Goal: Task Accomplishment & Management: Manage account settings

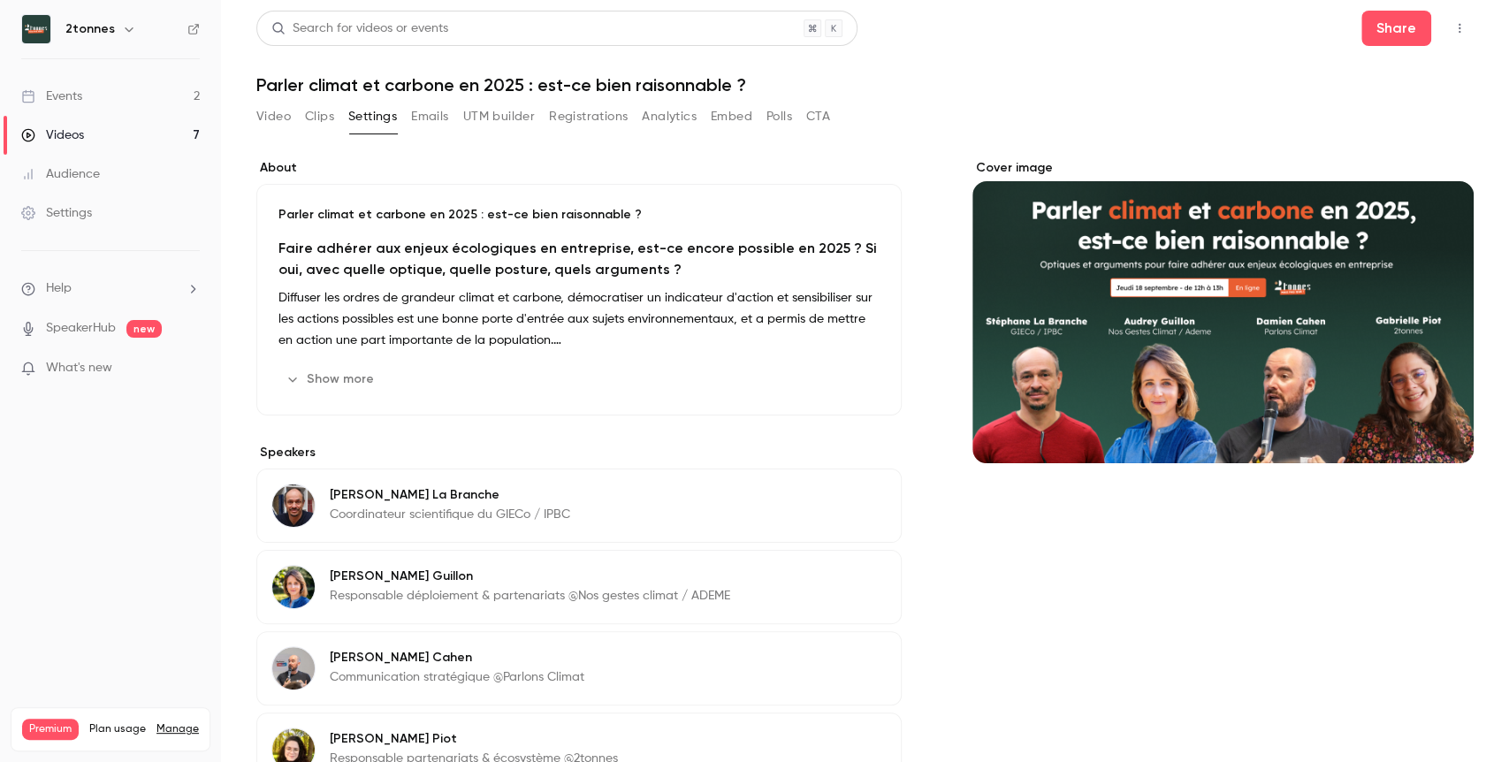
click at [496, 111] on button "UTM builder" at bounding box center [499, 117] width 72 height 28
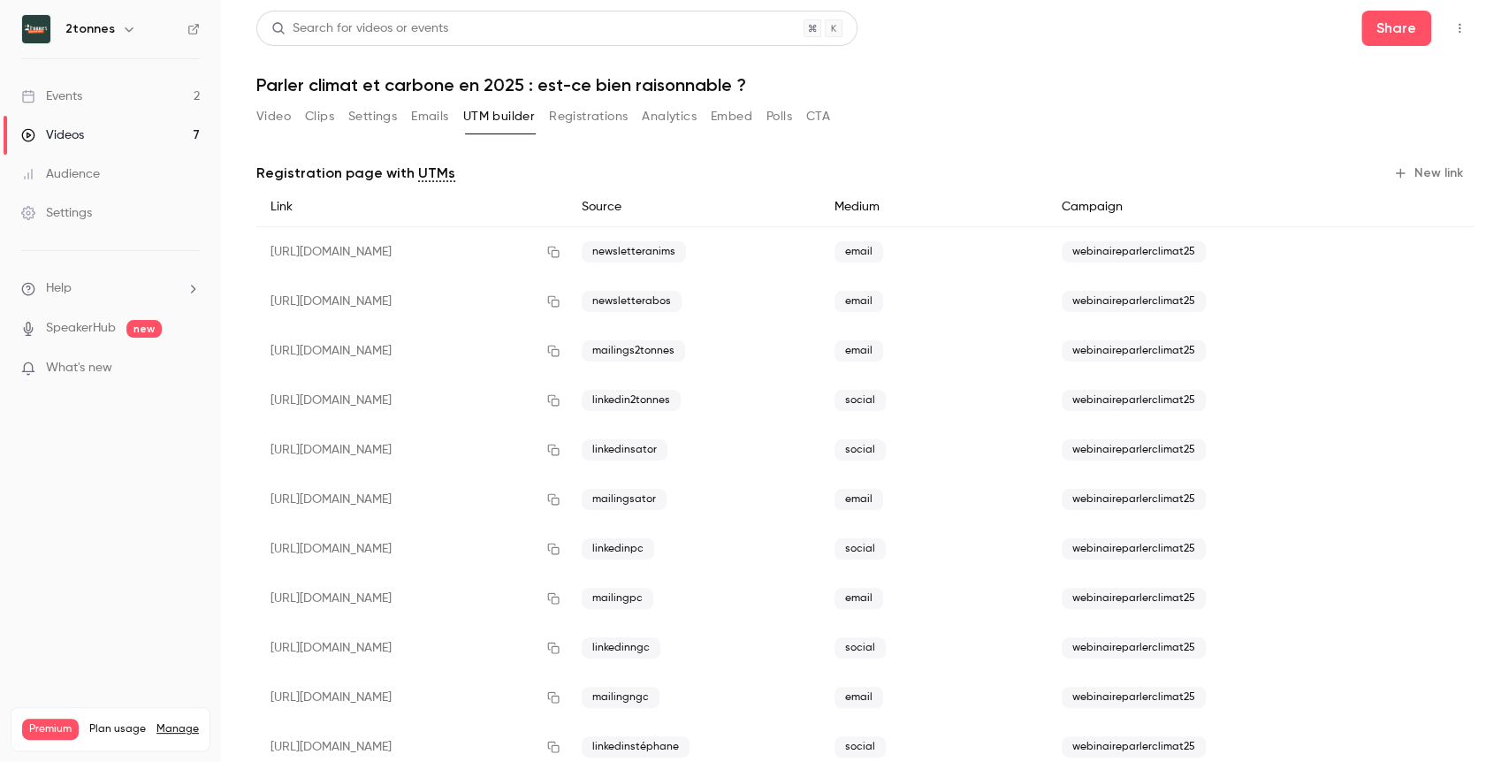
click at [455, 112] on div "Video Clips Settings Emails UTM builder Registrations Analytics Embed Polls CTA" at bounding box center [543, 117] width 574 height 28
click at [153, 107] on link "Events 2" at bounding box center [110, 96] width 221 height 39
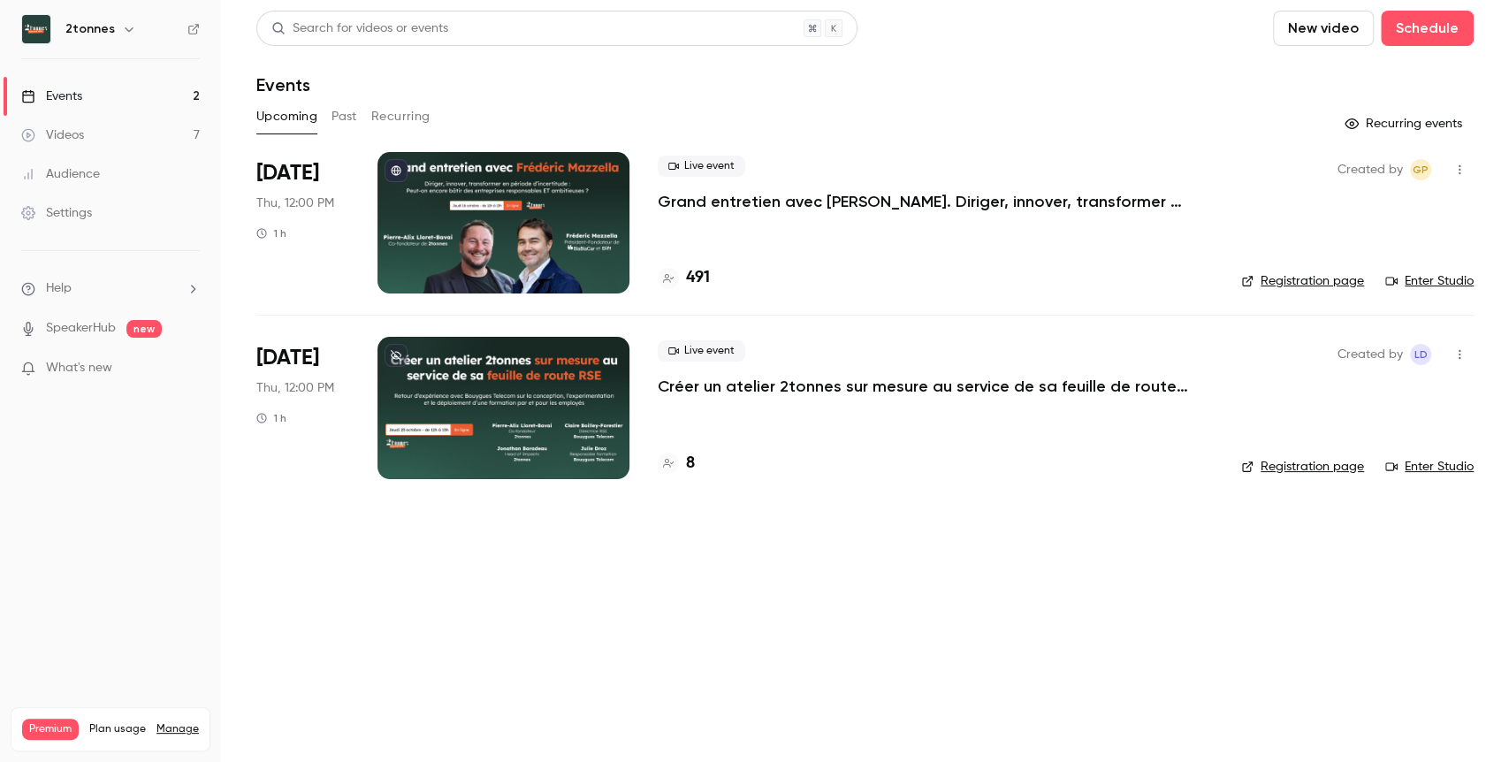
click at [779, 206] on p "Grand entretien avec [PERSON_NAME]. Diriger, innover, transformer en période d’…" at bounding box center [923, 201] width 530 height 21
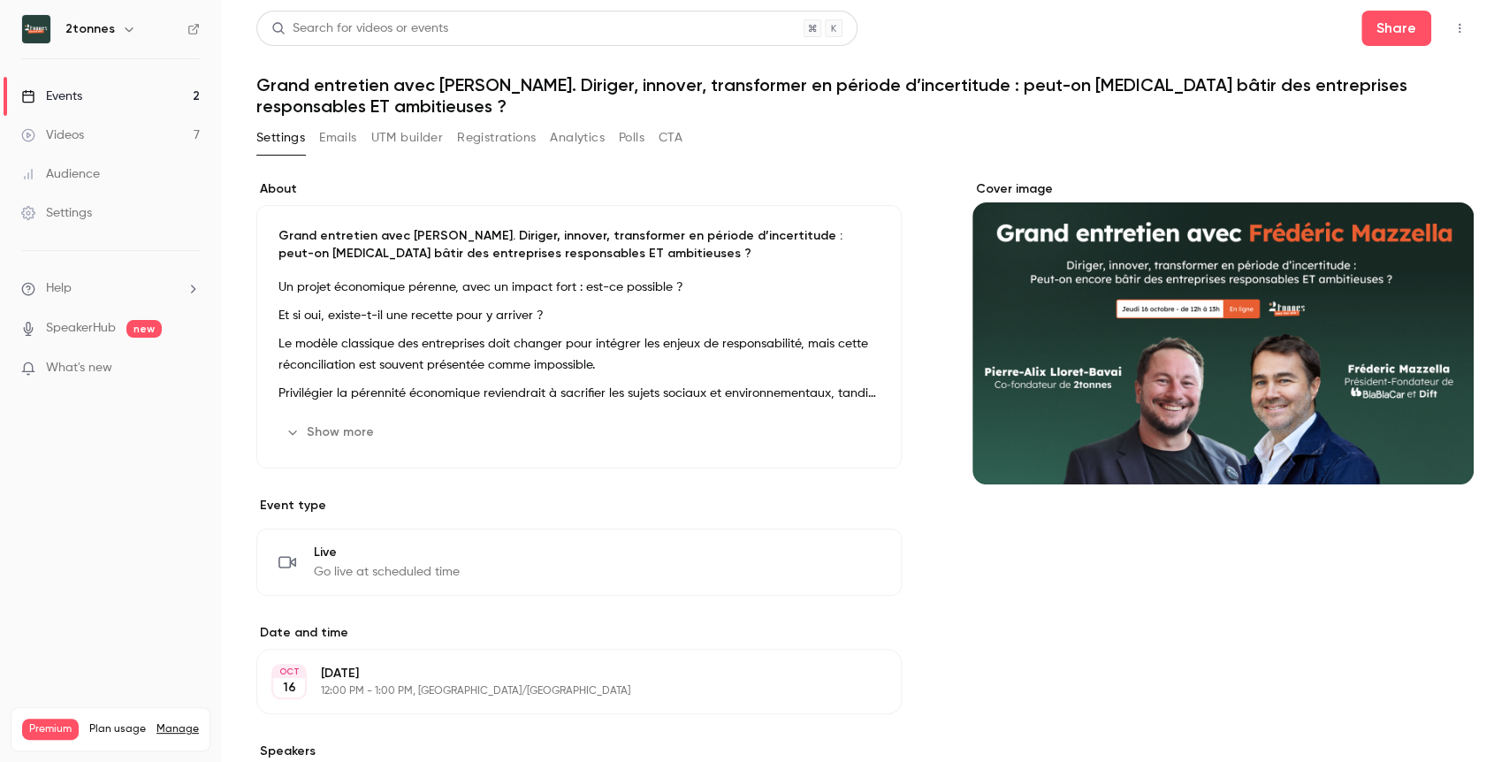
click at [496, 144] on button "Registrations" at bounding box center [496, 138] width 79 height 28
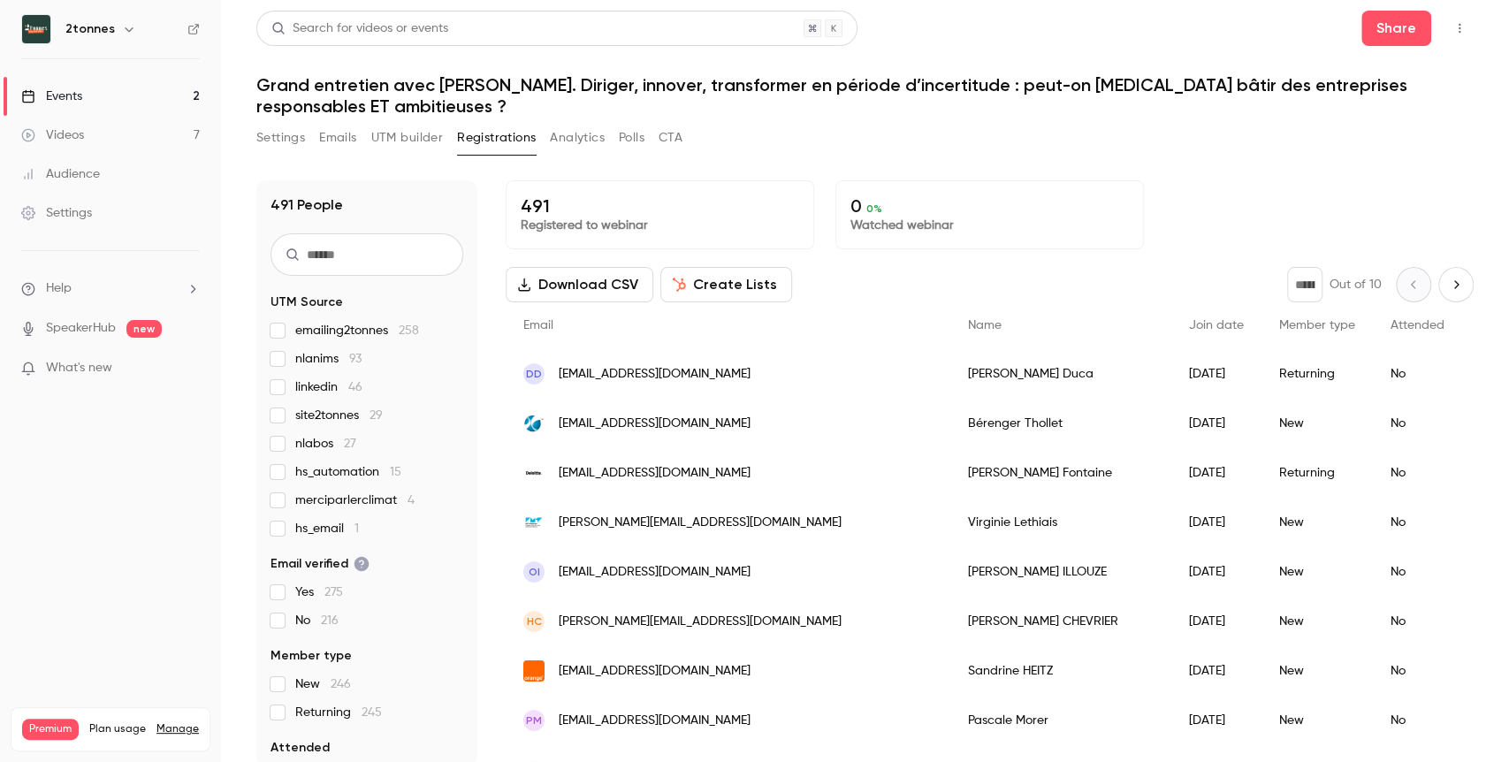
click at [744, 381] on div "DD [EMAIL_ADDRESS][DOMAIN_NAME]" at bounding box center [728, 374] width 445 height 50
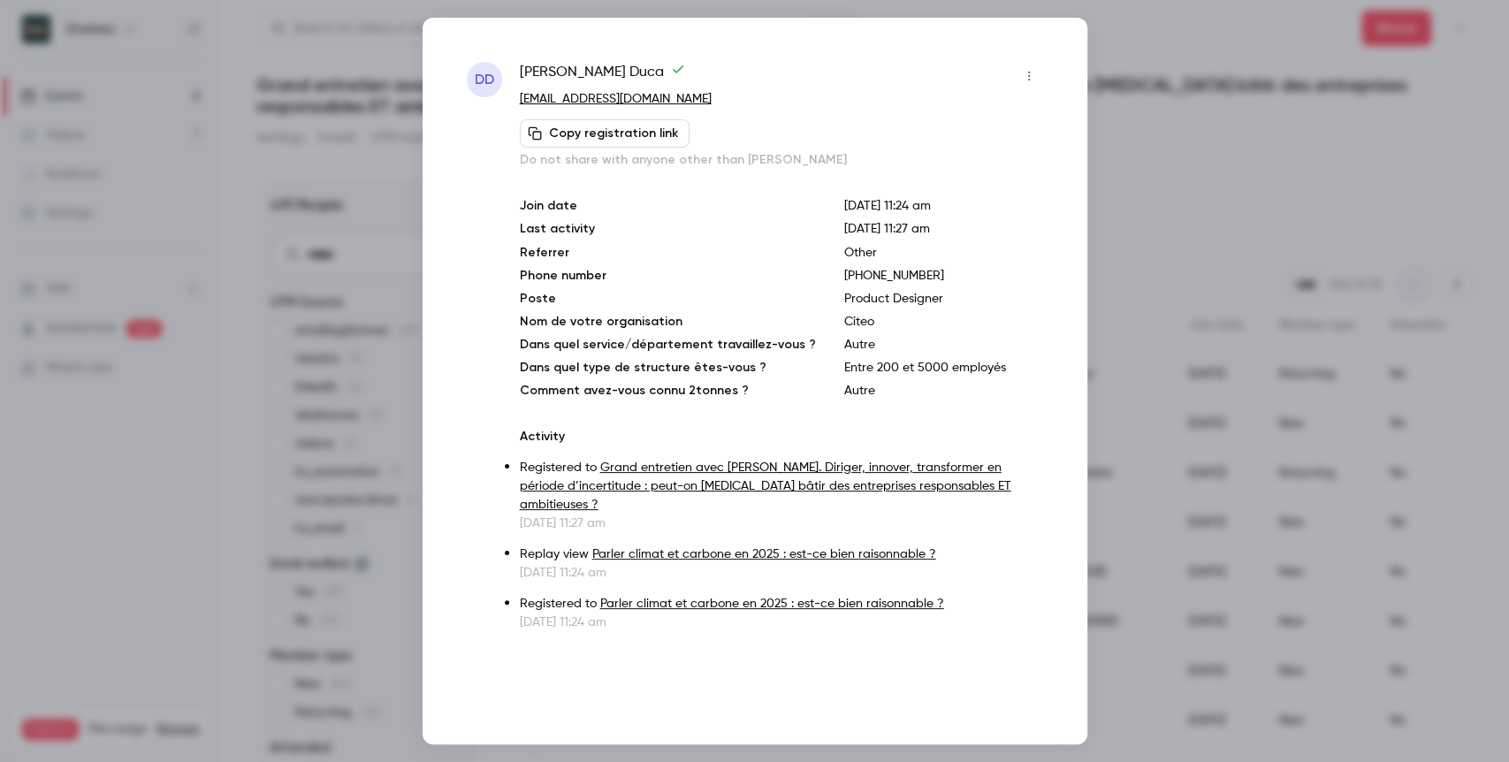
click at [1167, 165] on div at bounding box center [754, 381] width 1509 height 762
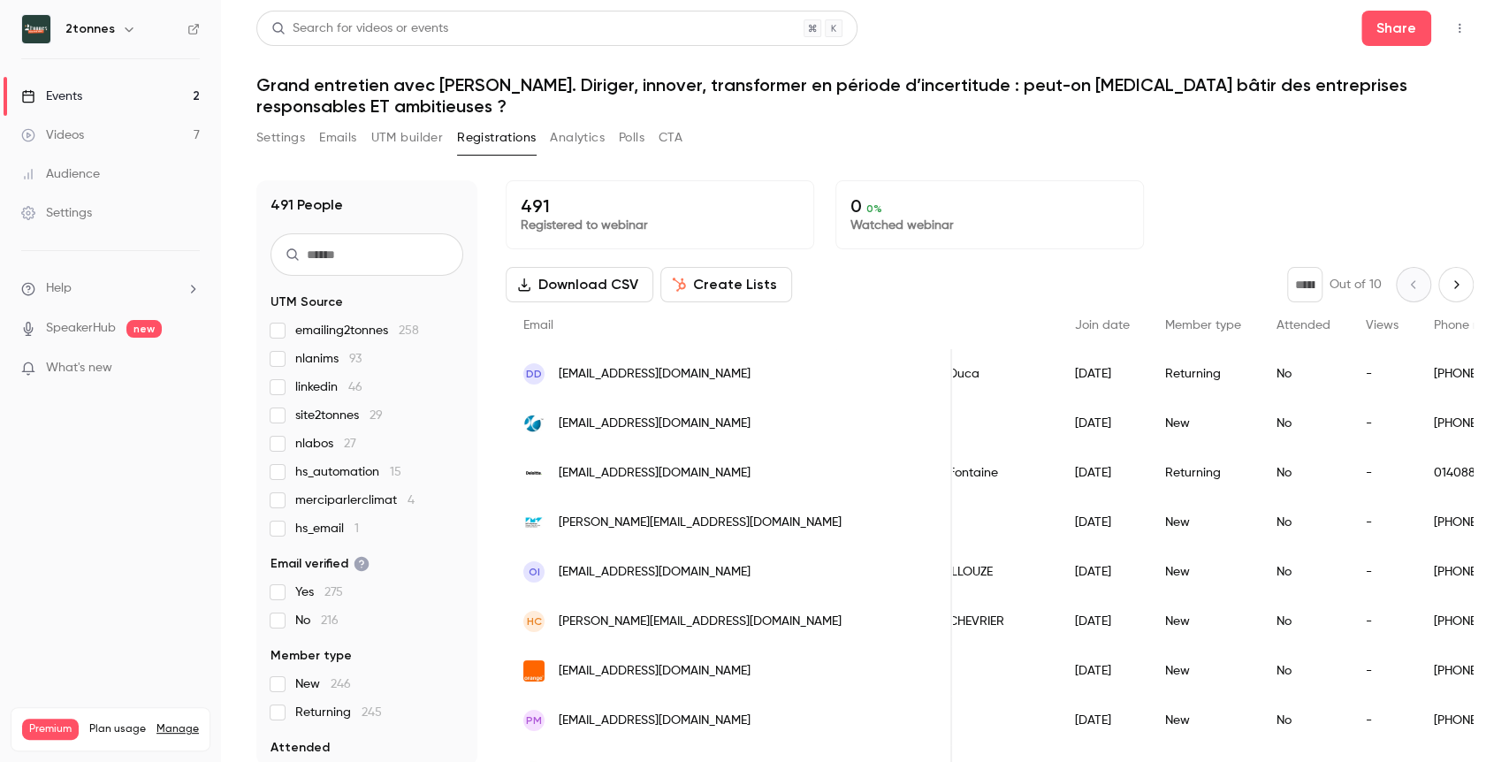
scroll to position [0, 22]
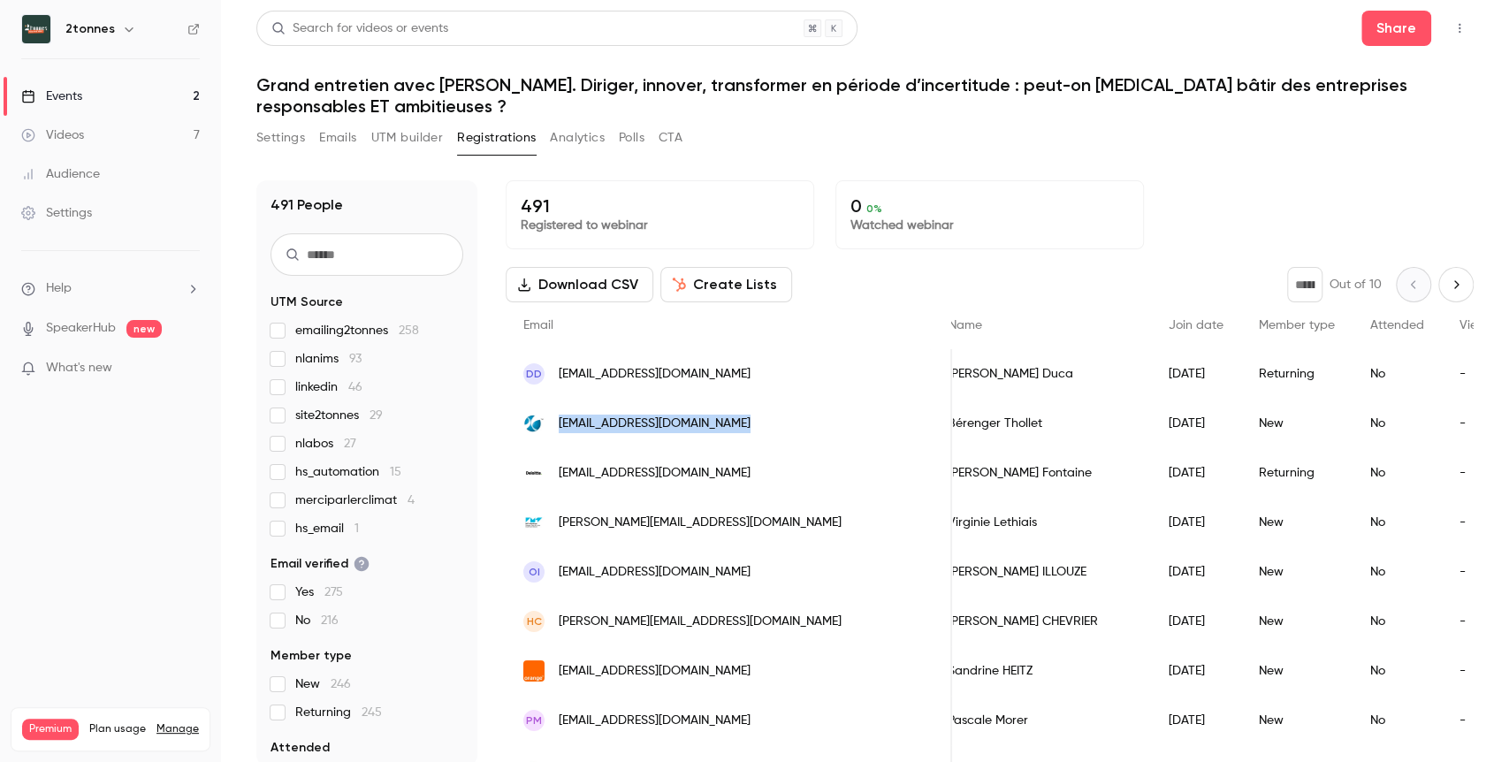
drag, startPoint x: 741, startPoint y: 446, endPoint x: 536, endPoint y: 424, distance: 206.3
click at [536, 424] on div "[EMAIL_ADDRESS][DOMAIN_NAME]" at bounding box center [729, 424] width 446 height 50
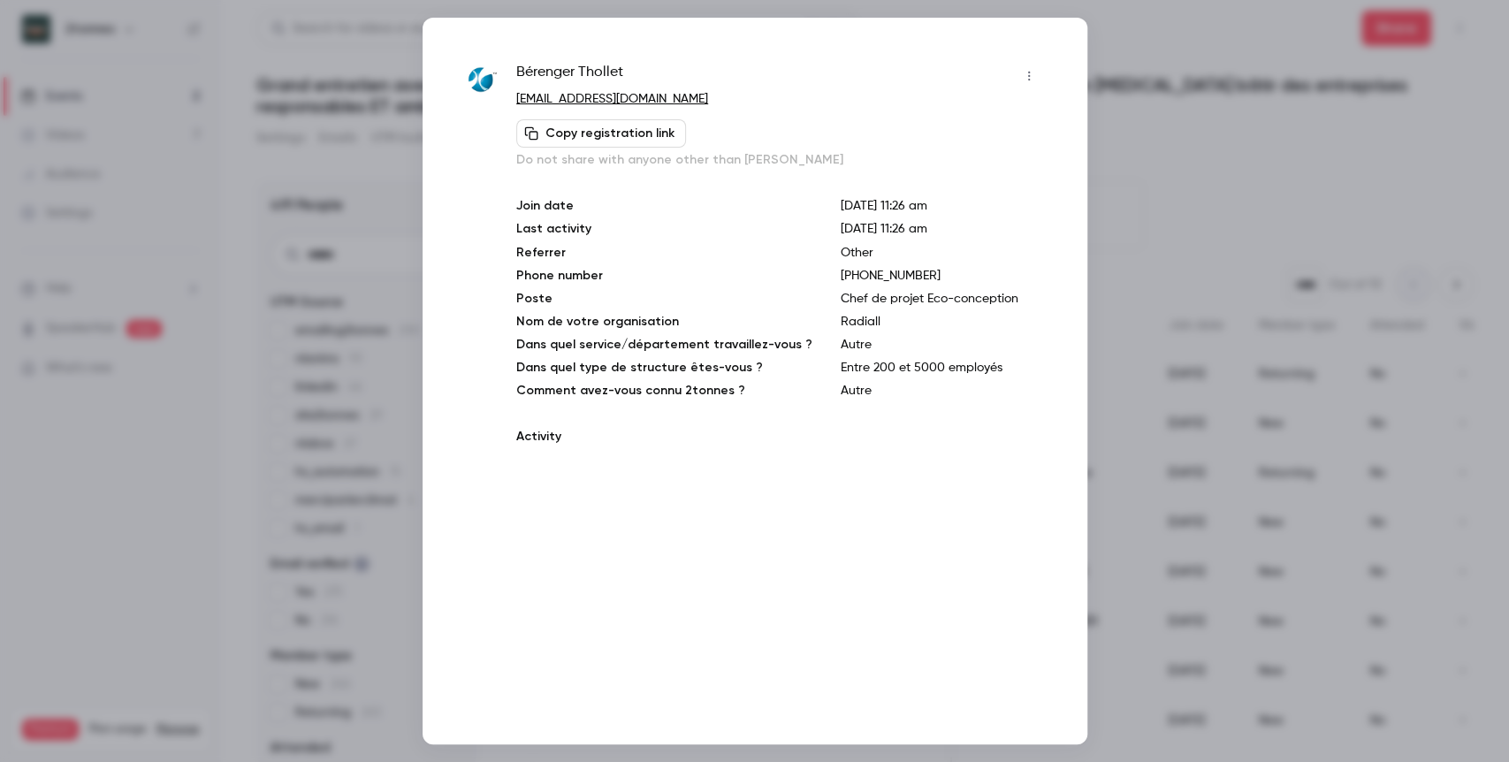
copy span "[EMAIL_ADDRESS][DOMAIN_NAME]"
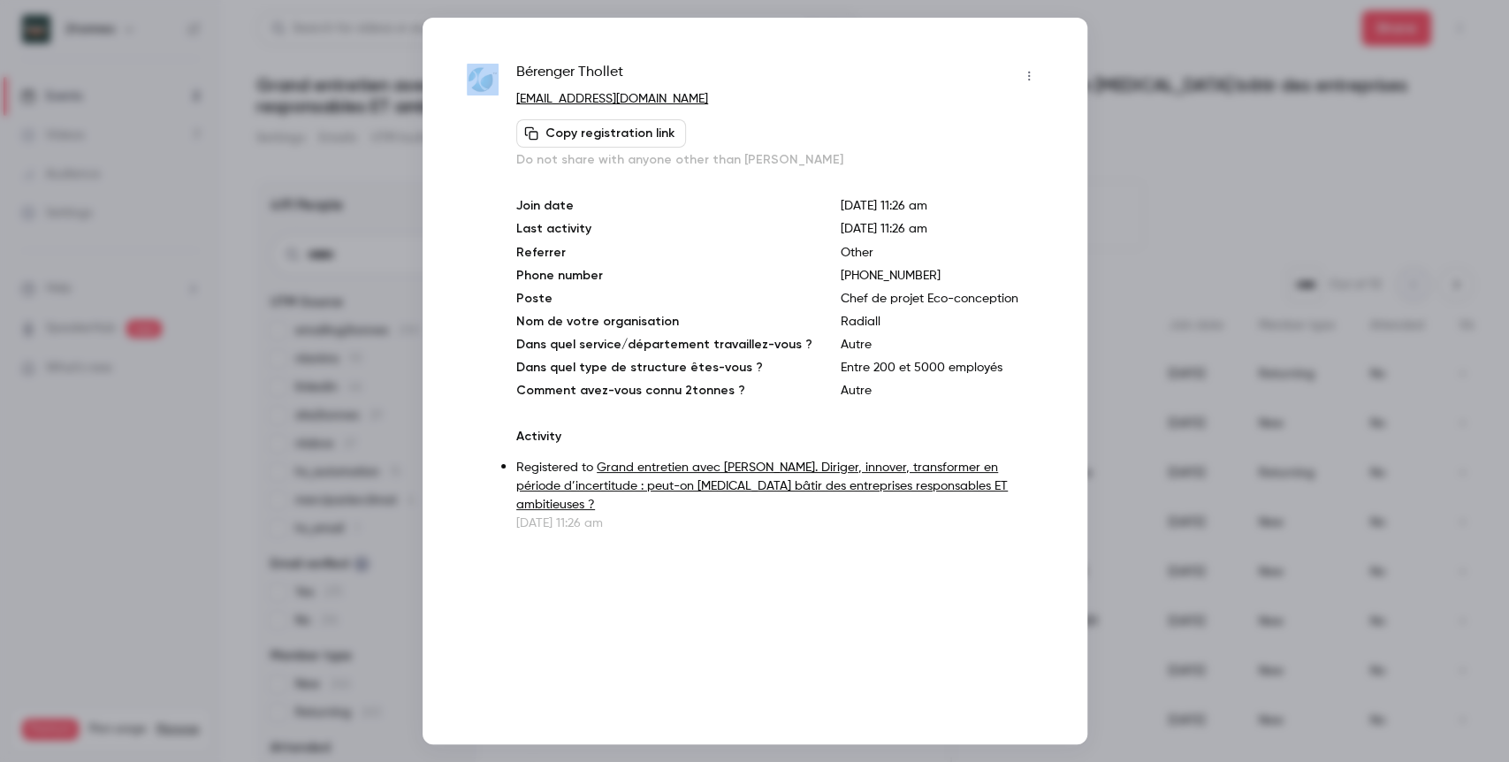
drag, startPoint x: 711, startPoint y: 92, endPoint x: 501, endPoint y: 98, distance: 209.6
click at [501, 98] on div "Bérenger Thollet [EMAIL_ADDRESS][DOMAIN_NAME] Copy registration link Do not sha…" at bounding box center [755, 297] width 576 height 470
click at [511, 98] on div "Bérenger Thollet [EMAIL_ADDRESS][DOMAIN_NAME] Copy registration link Do not sha…" at bounding box center [755, 297] width 576 height 470
copy link "[EMAIL_ADDRESS][DOMAIN_NAME]"
click at [1161, 302] on div at bounding box center [754, 381] width 1509 height 762
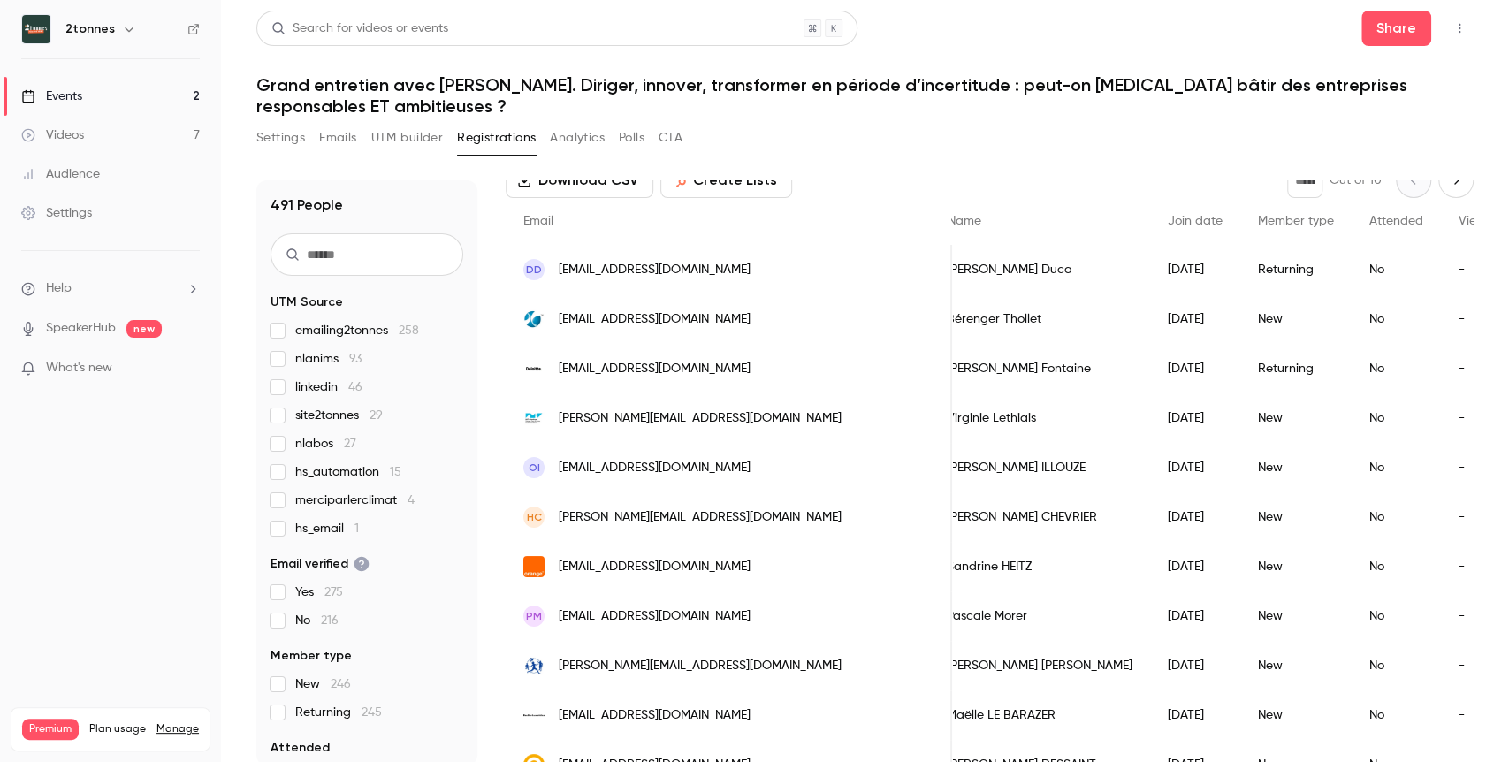
scroll to position [0, 0]
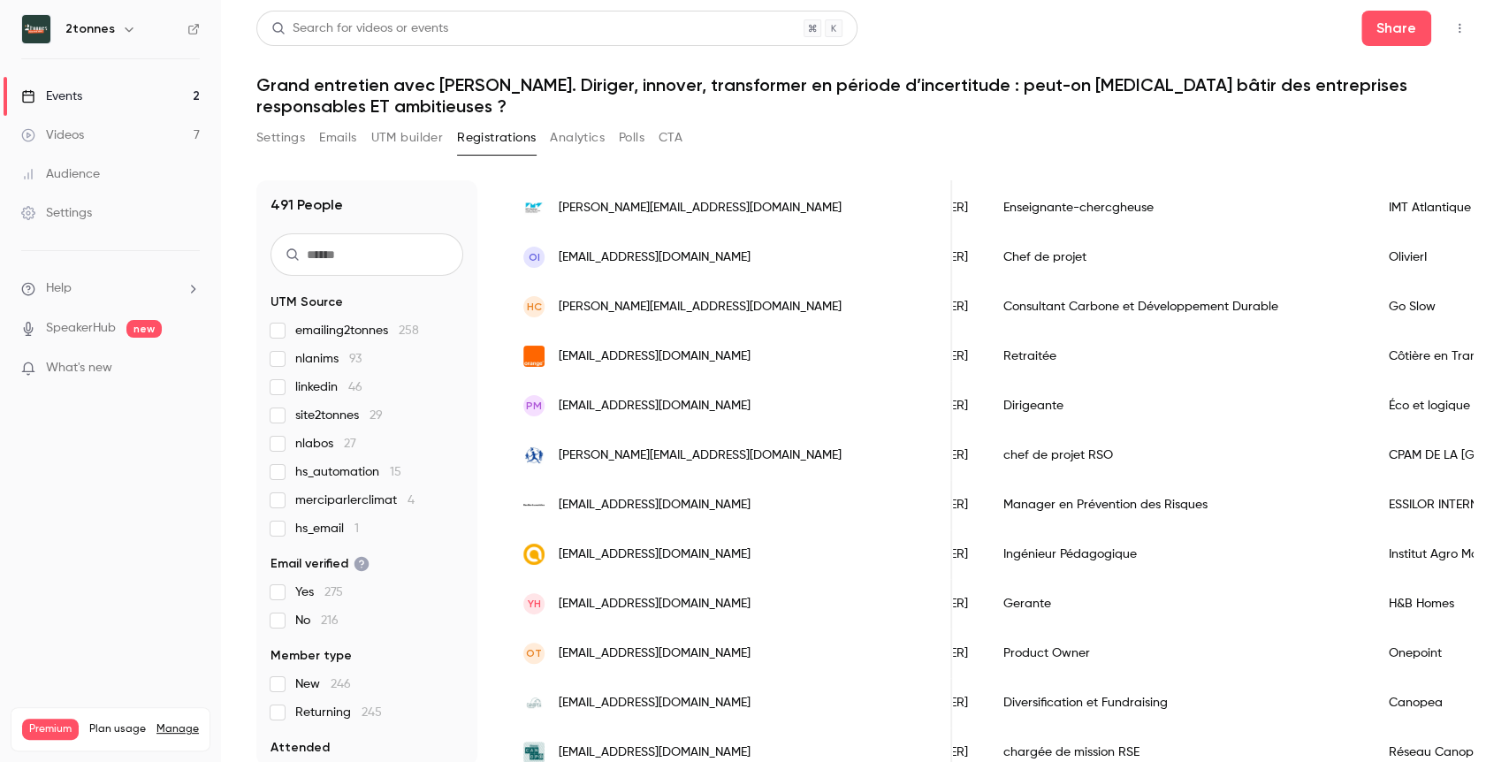
scroll to position [0, 802]
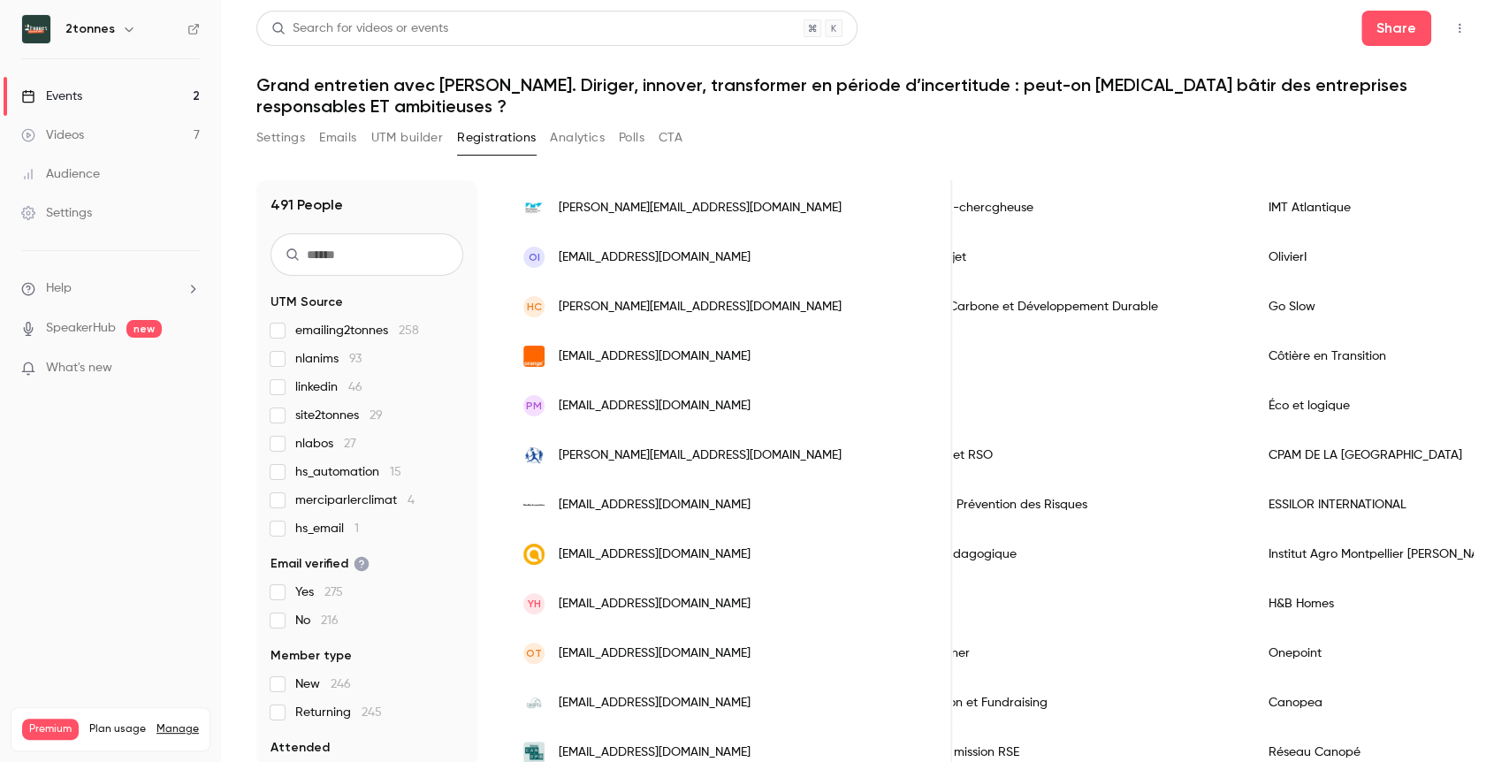
click at [956, 26] on div "Search for videos or events Share" at bounding box center [864, 28] width 1217 height 35
